Goal: Check status

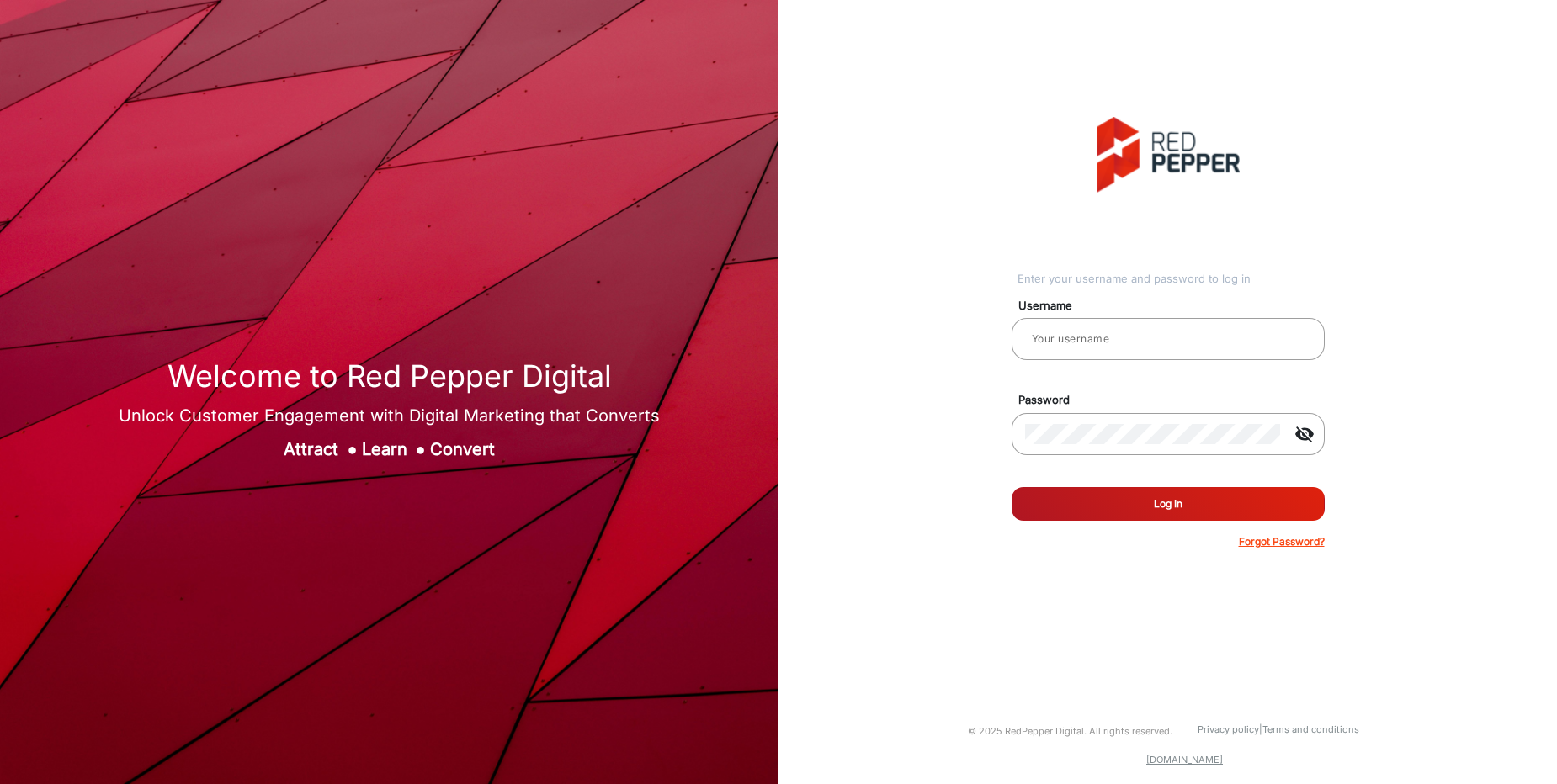
type input "[PERSON_NAME]"
click at [1159, 508] on button "Log In" at bounding box center [1168, 504] width 313 height 34
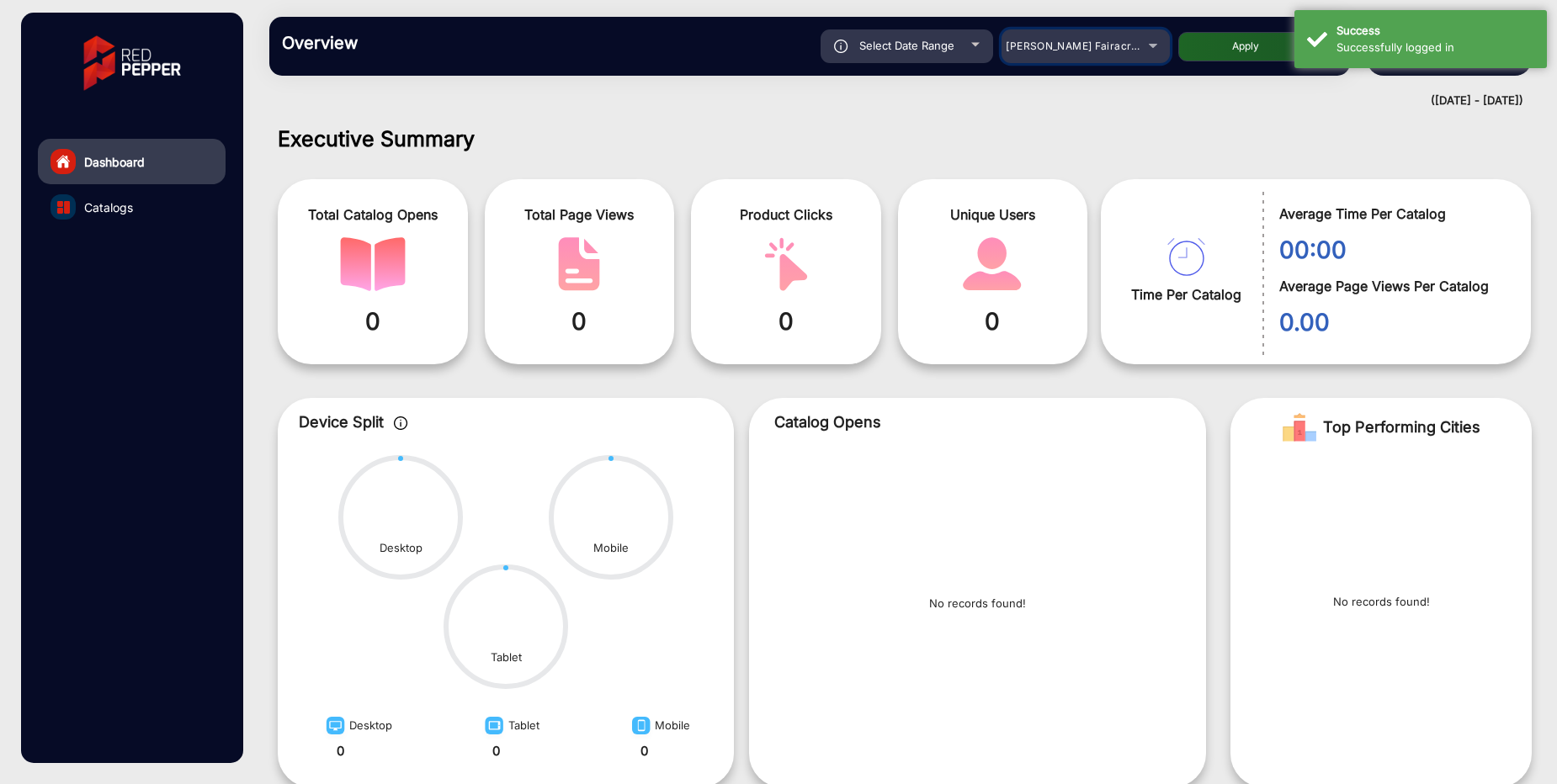
click at [1055, 49] on span "[PERSON_NAME] Fairacre Farms" at bounding box center [1089, 45] width 166 height 12
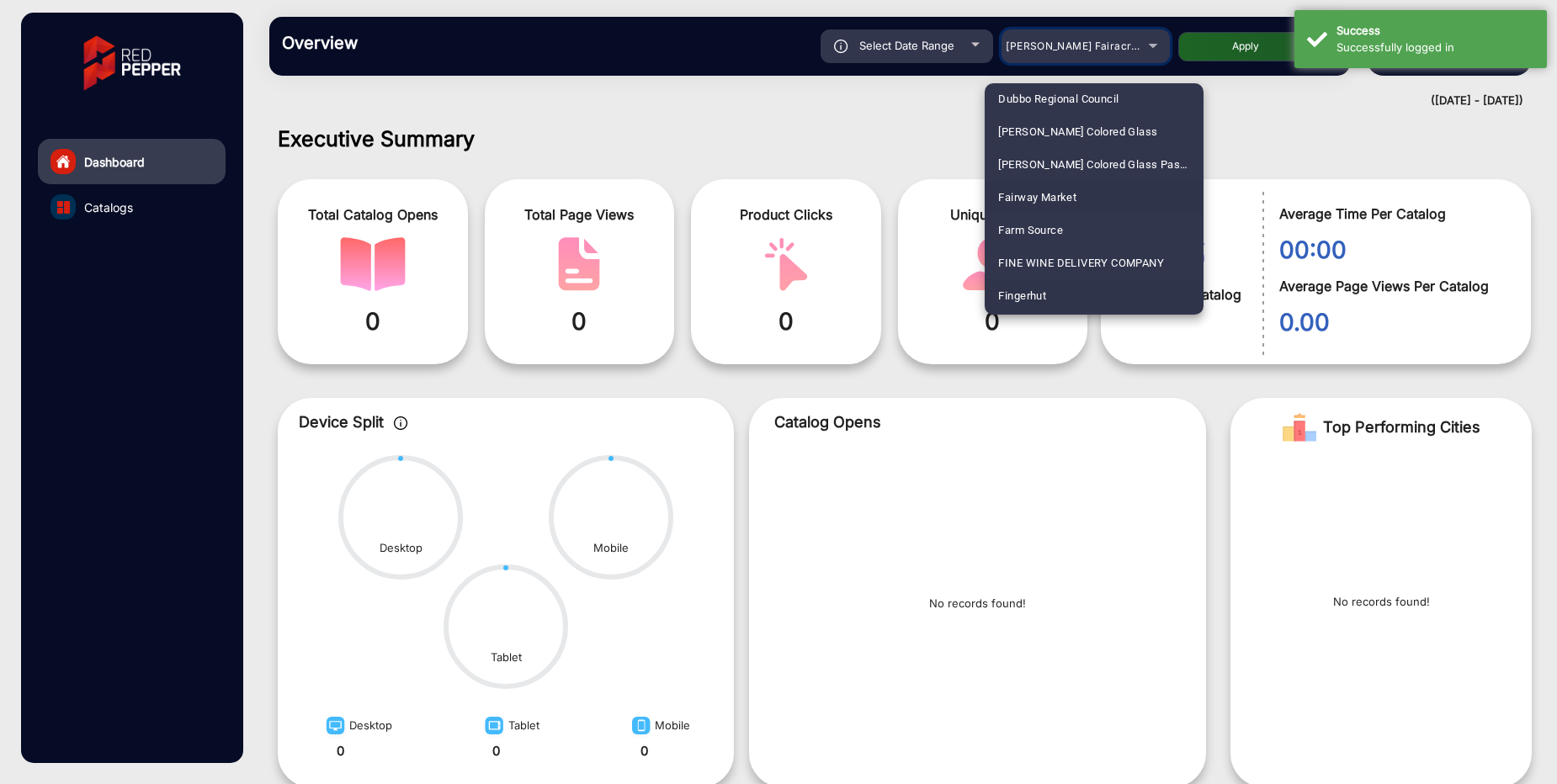
scroll to position [1979, 0]
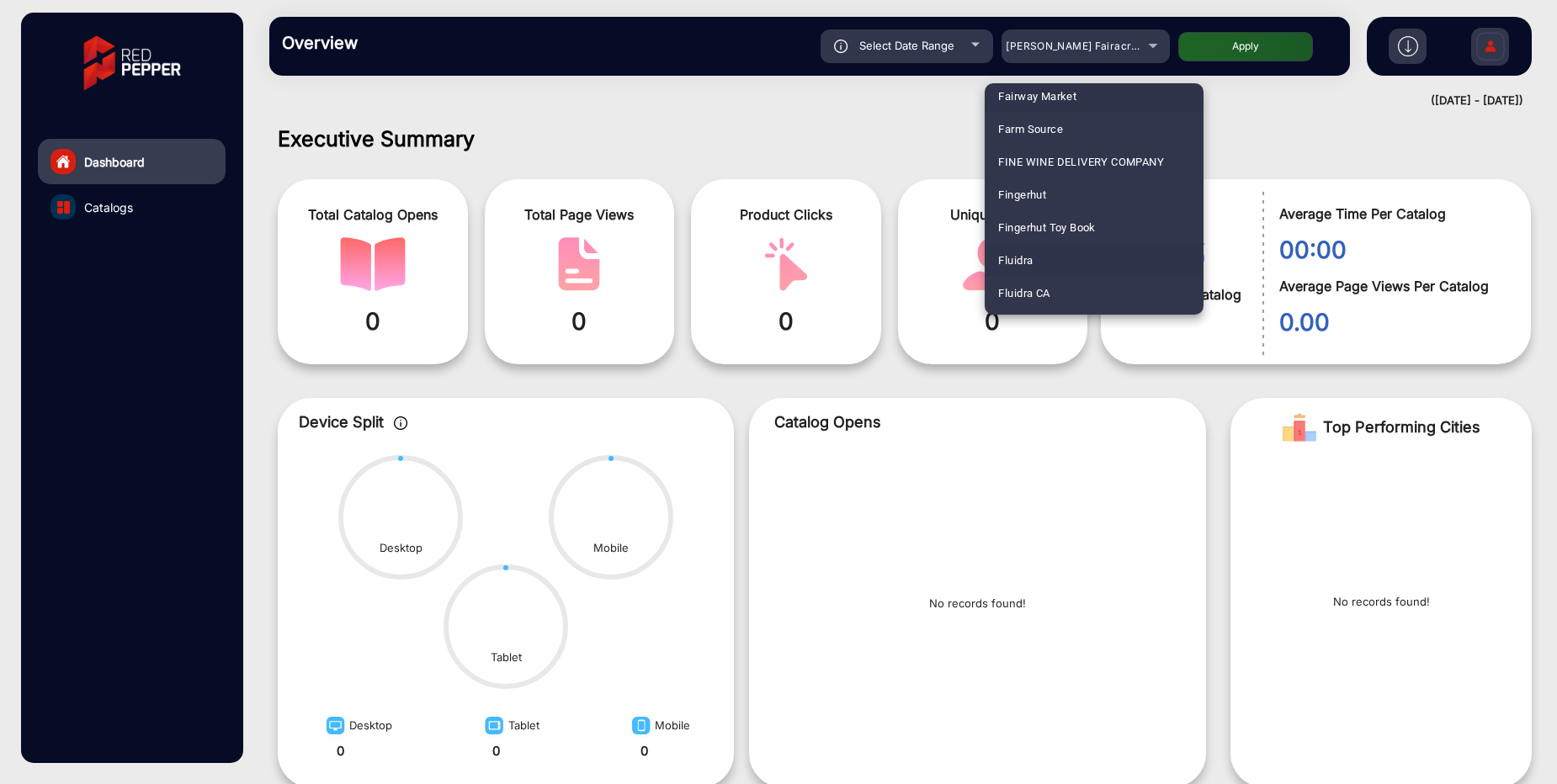
click at [1037, 262] on mat-option "Fluidra" at bounding box center [1093, 260] width 219 height 33
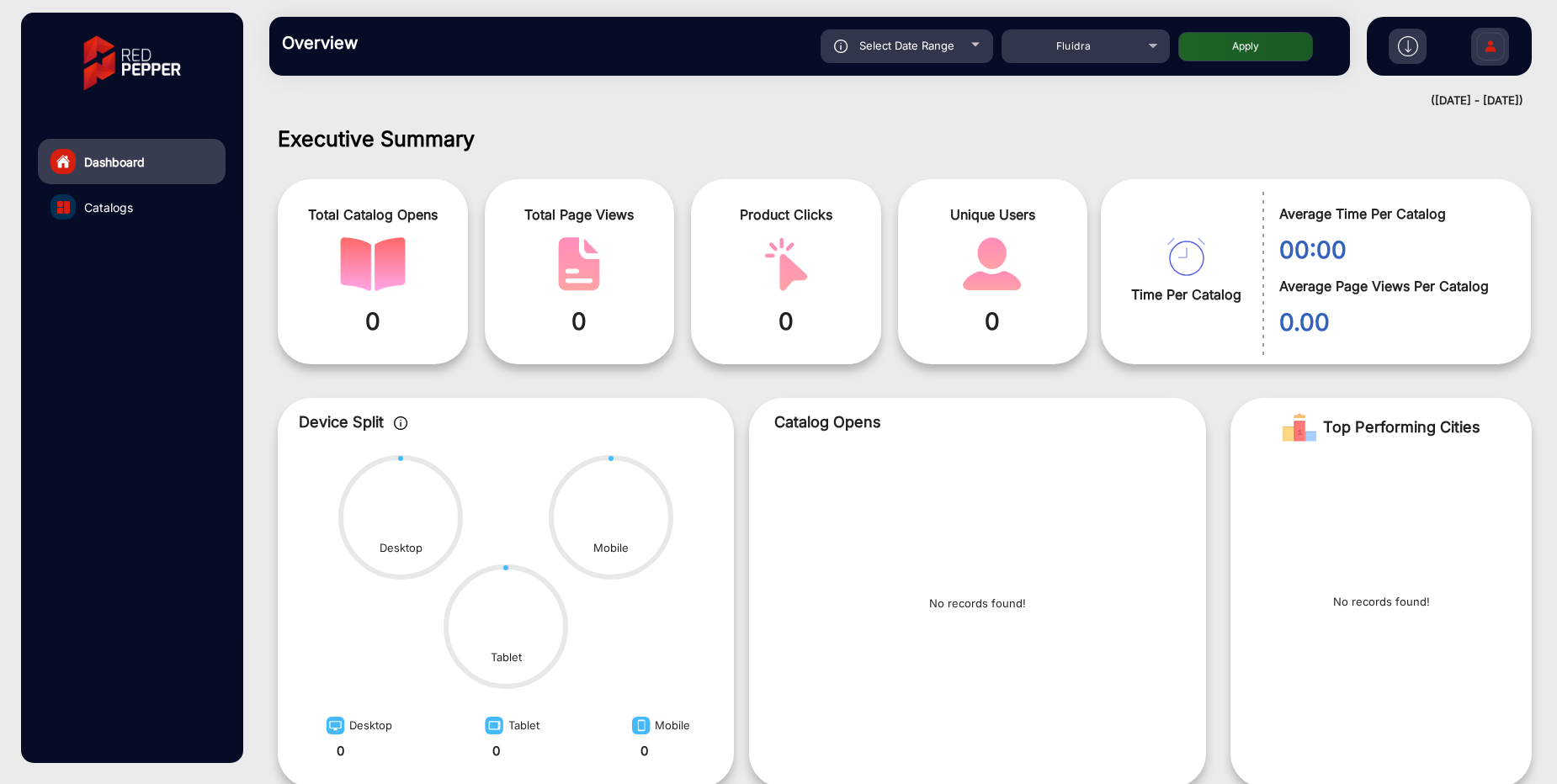
click at [1239, 58] on button "Apply" at bounding box center [1246, 46] width 134 height 29
type input "[DATE]"
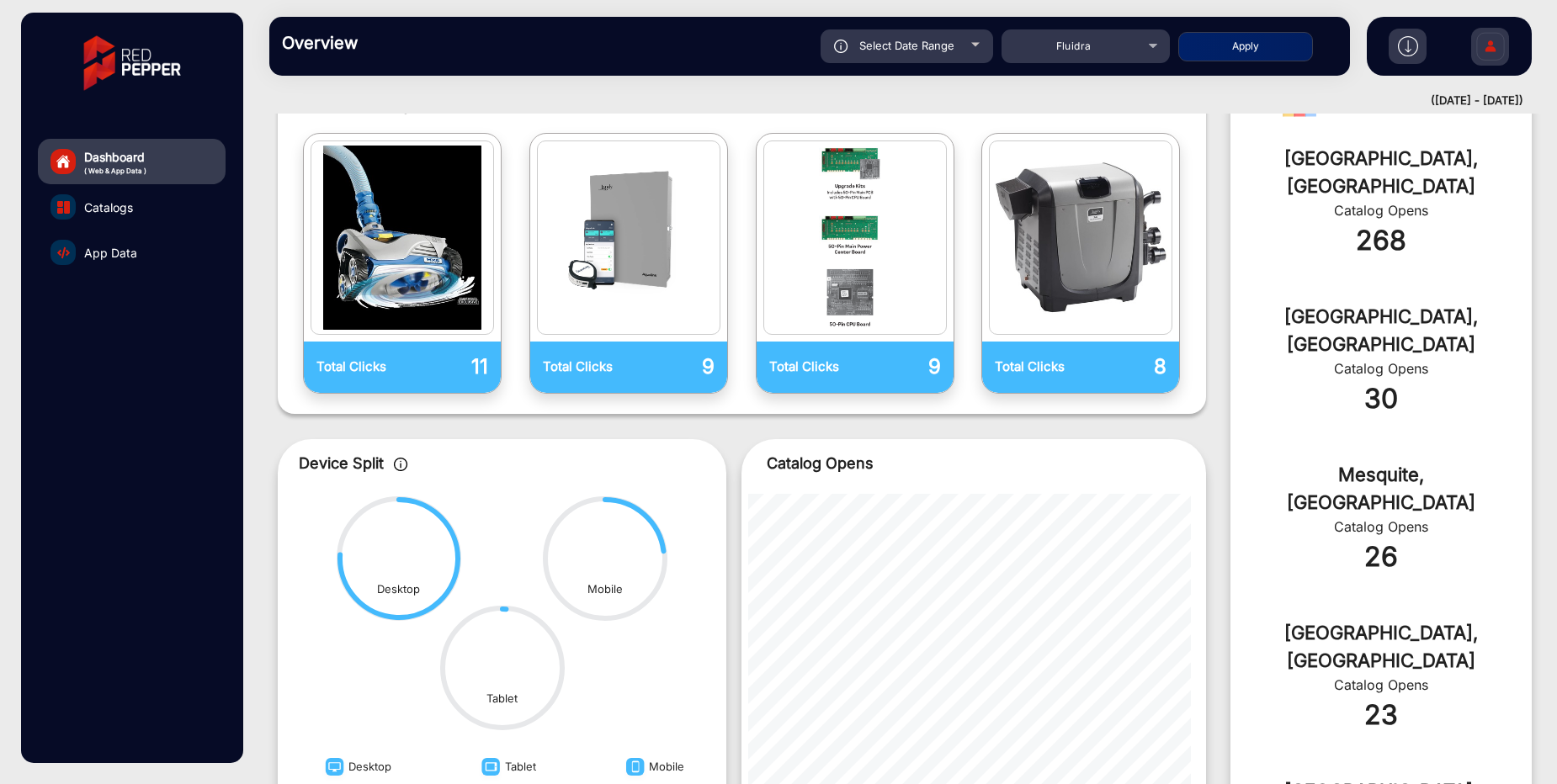
scroll to position [618, 0]
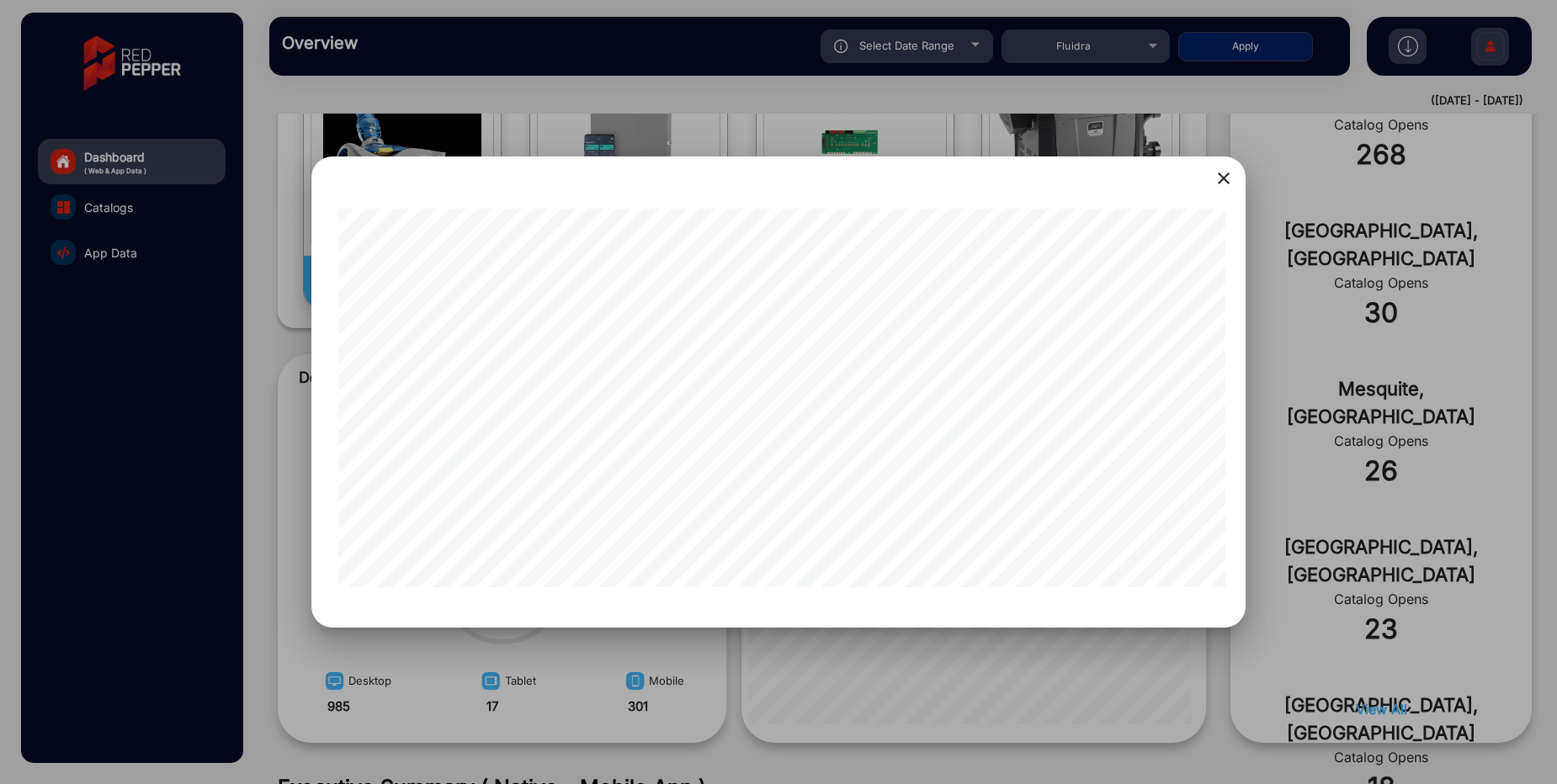
click at [1226, 180] on mat-icon "close" at bounding box center [1223, 178] width 20 height 20
click at [1225, 182] on mat-icon "close" at bounding box center [1223, 178] width 20 height 20
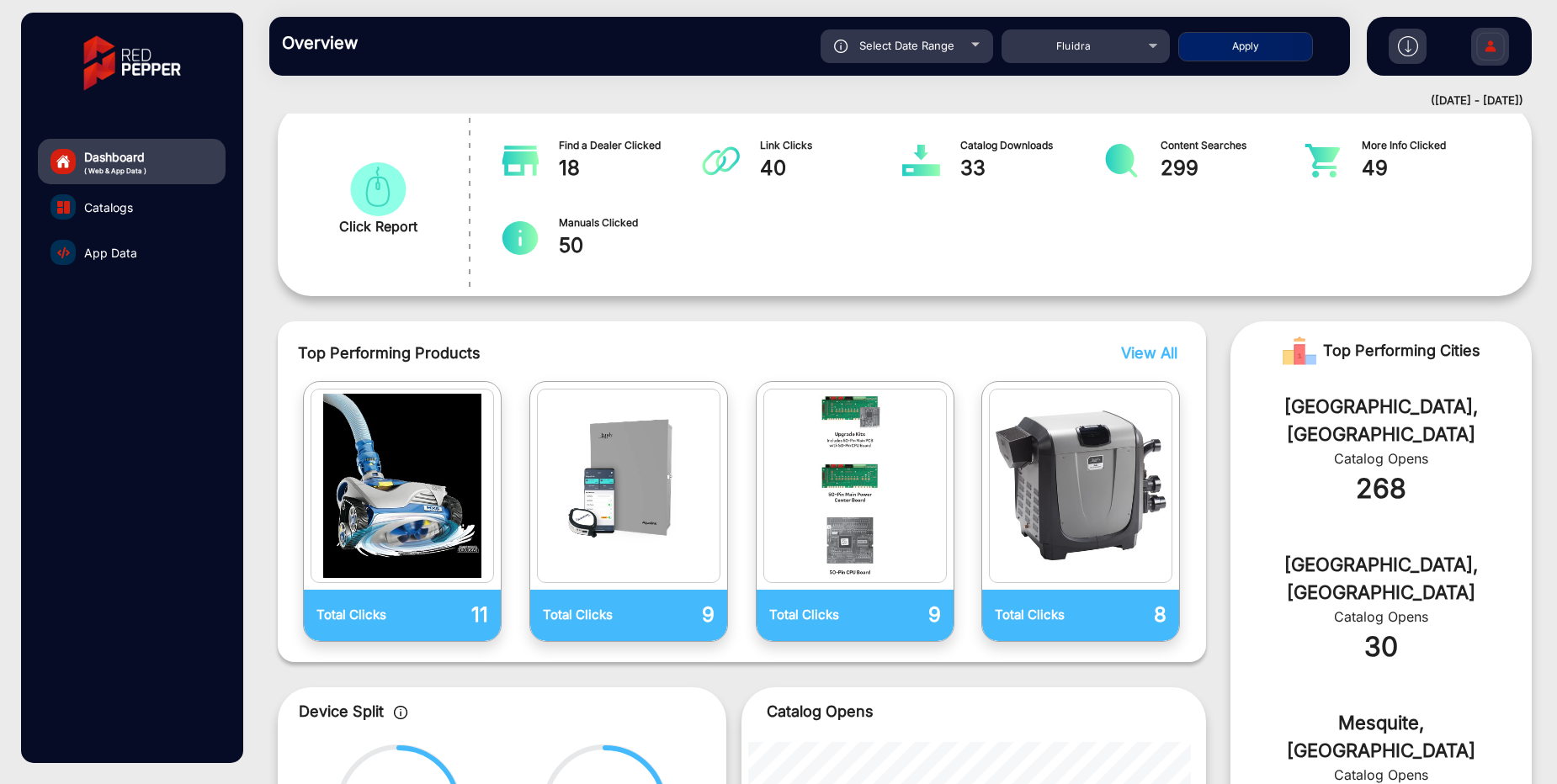
scroll to position [0, 0]
